Goal: Consume media (video, audio)

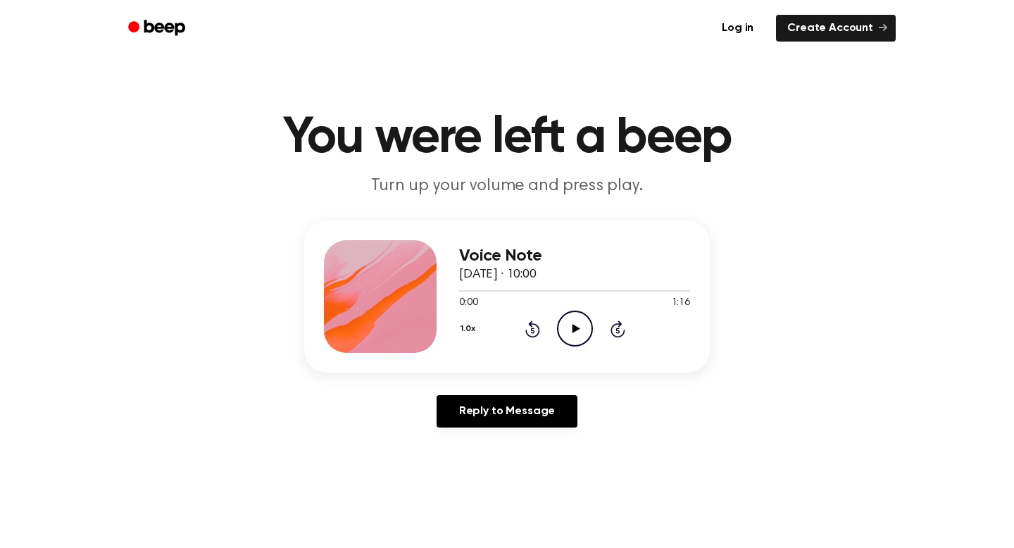
click at [574, 332] on icon "Play Audio" at bounding box center [575, 328] width 36 height 36
click at [572, 328] on icon at bounding box center [576, 328] width 8 height 9
click at [572, 326] on icon at bounding box center [576, 328] width 8 height 9
